Goal: Find specific page/section: Find specific page/section

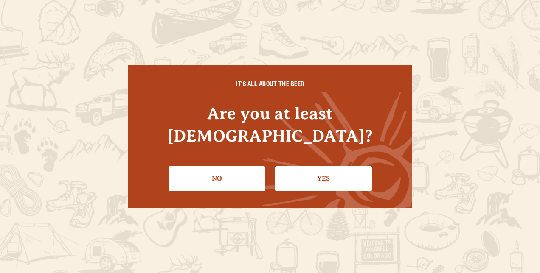
click at [318, 167] on link "Yes" at bounding box center [323, 178] width 97 height 25
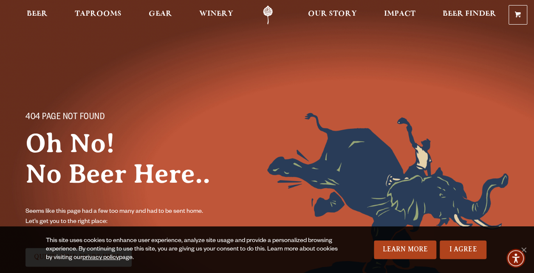
click at [264, 13] on link "Odell Home" at bounding box center [268, 15] width 32 height 19
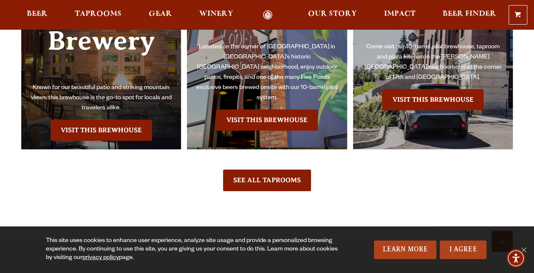
scroll to position [1849, 0]
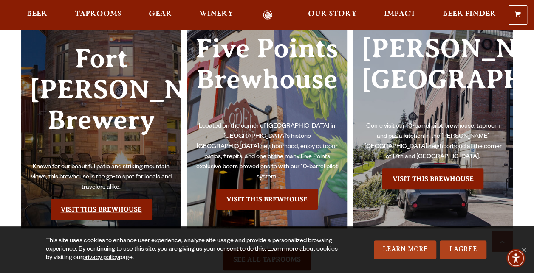
click at [70, 201] on link "Visit this Brewhouse" at bounding box center [101, 209] width 101 height 21
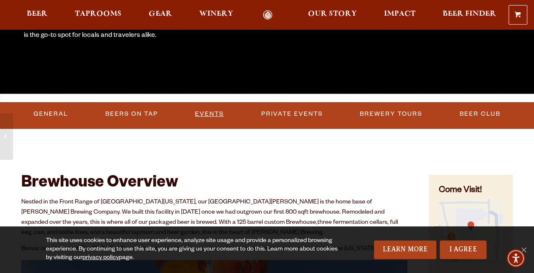
click at [206, 113] on link "Events" at bounding box center [209, 114] width 36 height 20
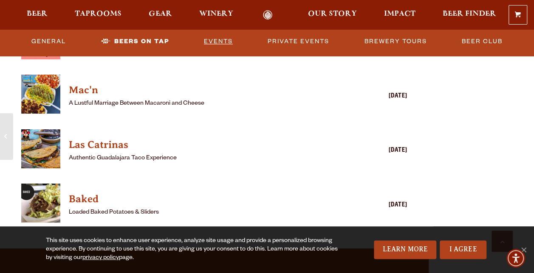
scroll to position [2290, 0]
click at [48, 42] on link "General" at bounding box center [48, 42] width 41 height 20
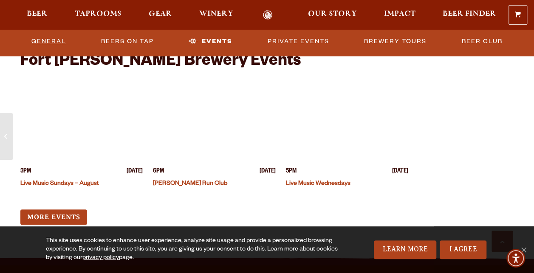
scroll to position [3280, 0]
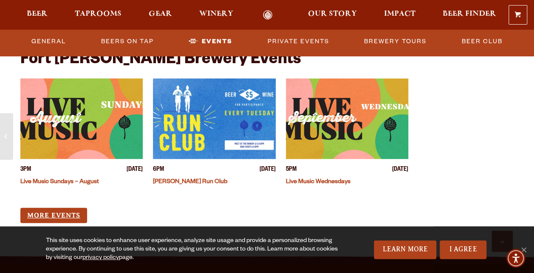
click at [53, 208] on link "More Events" at bounding box center [53, 216] width 67 height 16
